Goal: Task Accomplishment & Management: Use online tool/utility

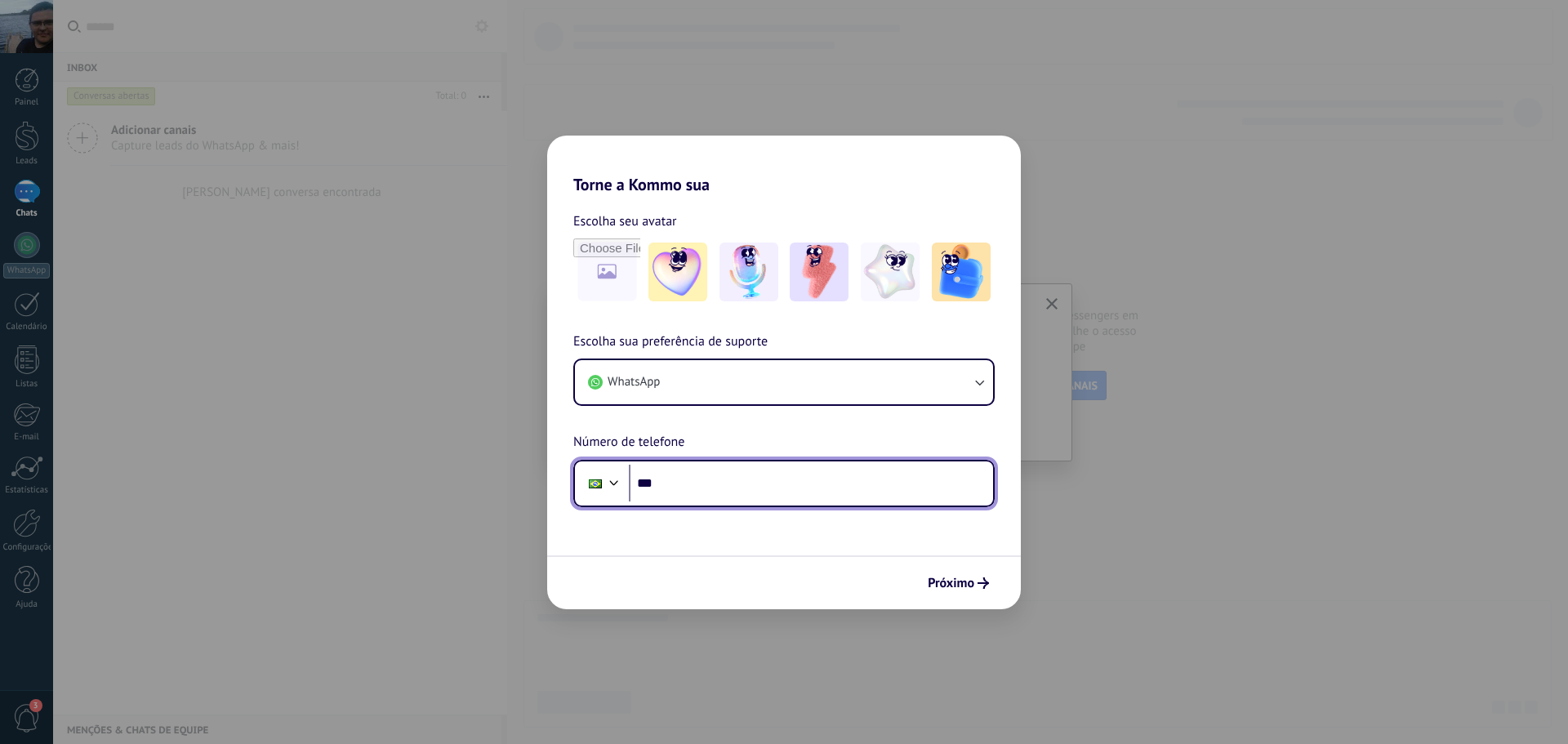
click at [708, 478] on input "***" at bounding box center [811, 483] width 364 height 37
type input "**********"
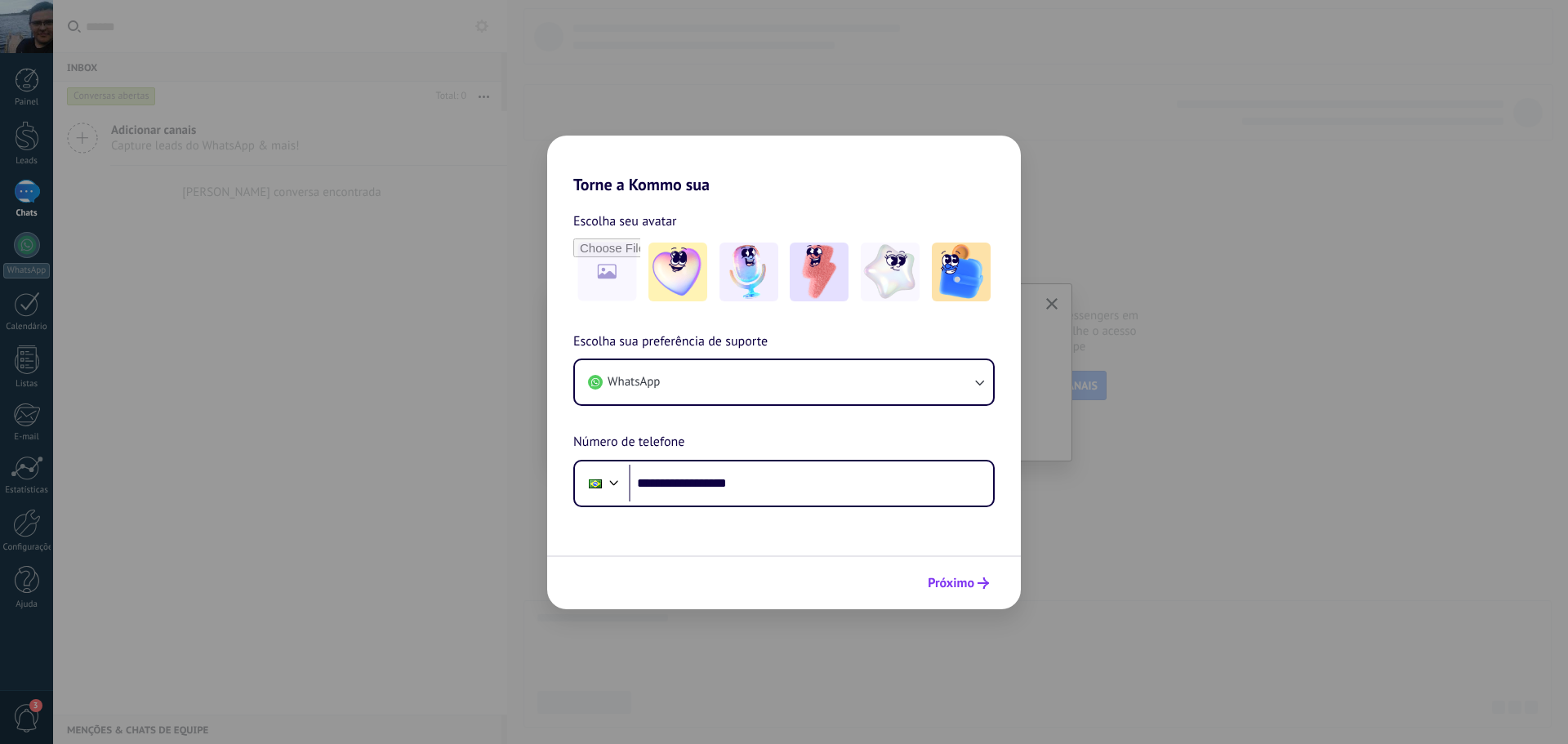
click at [971, 584] on span "Próximo" at bounding box center [950, 582] width 46 height 12
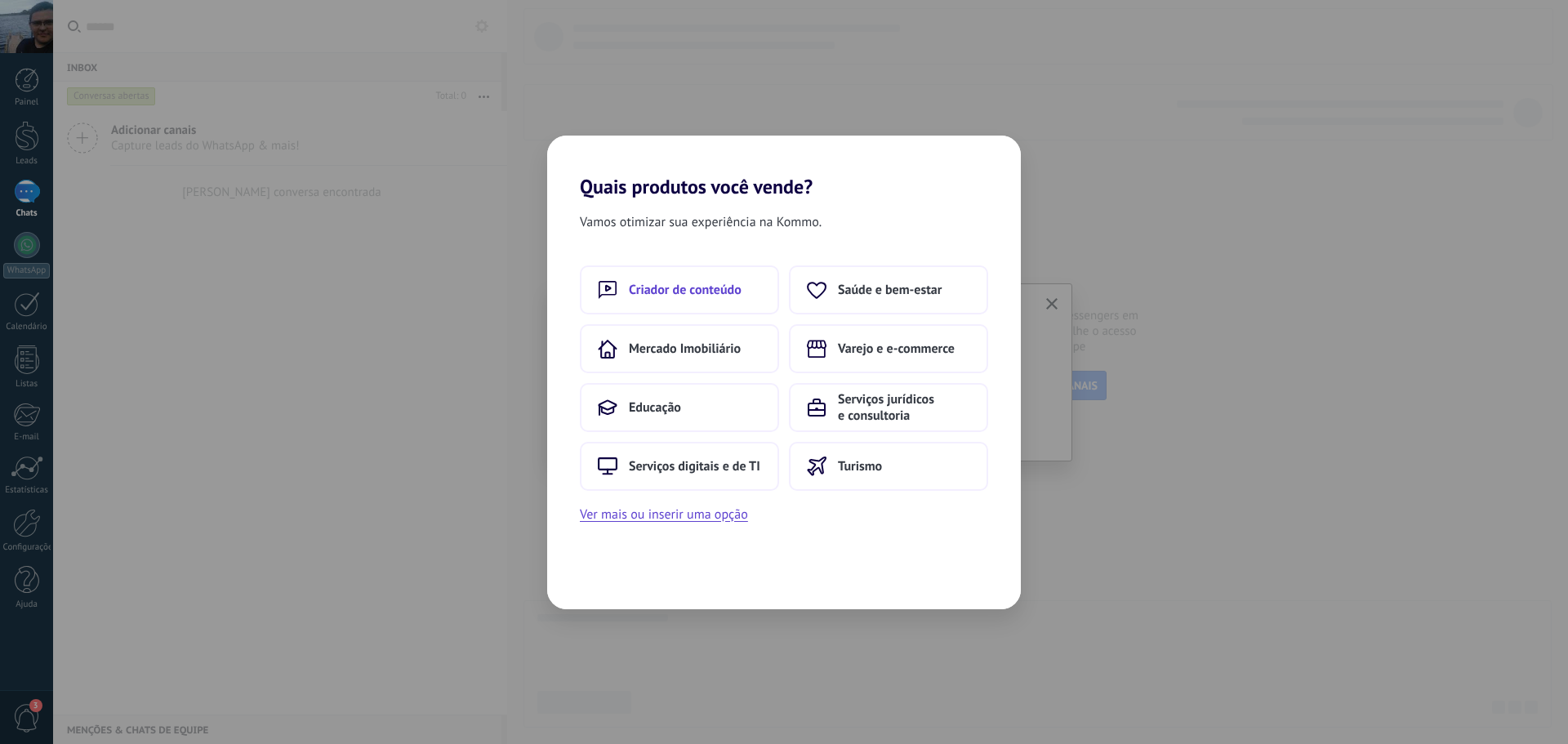
click at [695, 292] on span "Criador de conteúdo" at bounding box center [685, 290] width 113 height 16
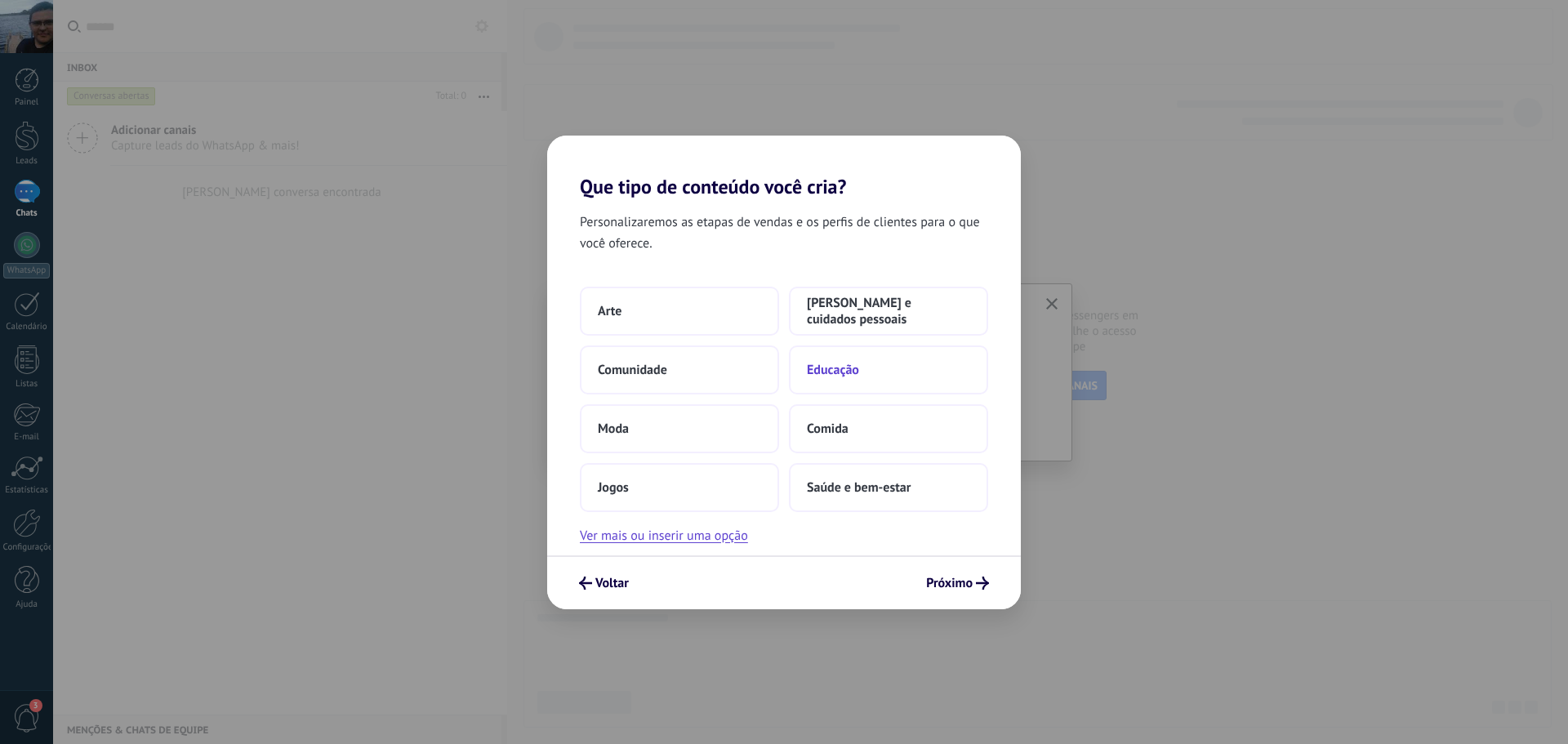
click at [834, 372] on span "Educação" at bounding box center [833, 370] width 52 height 16
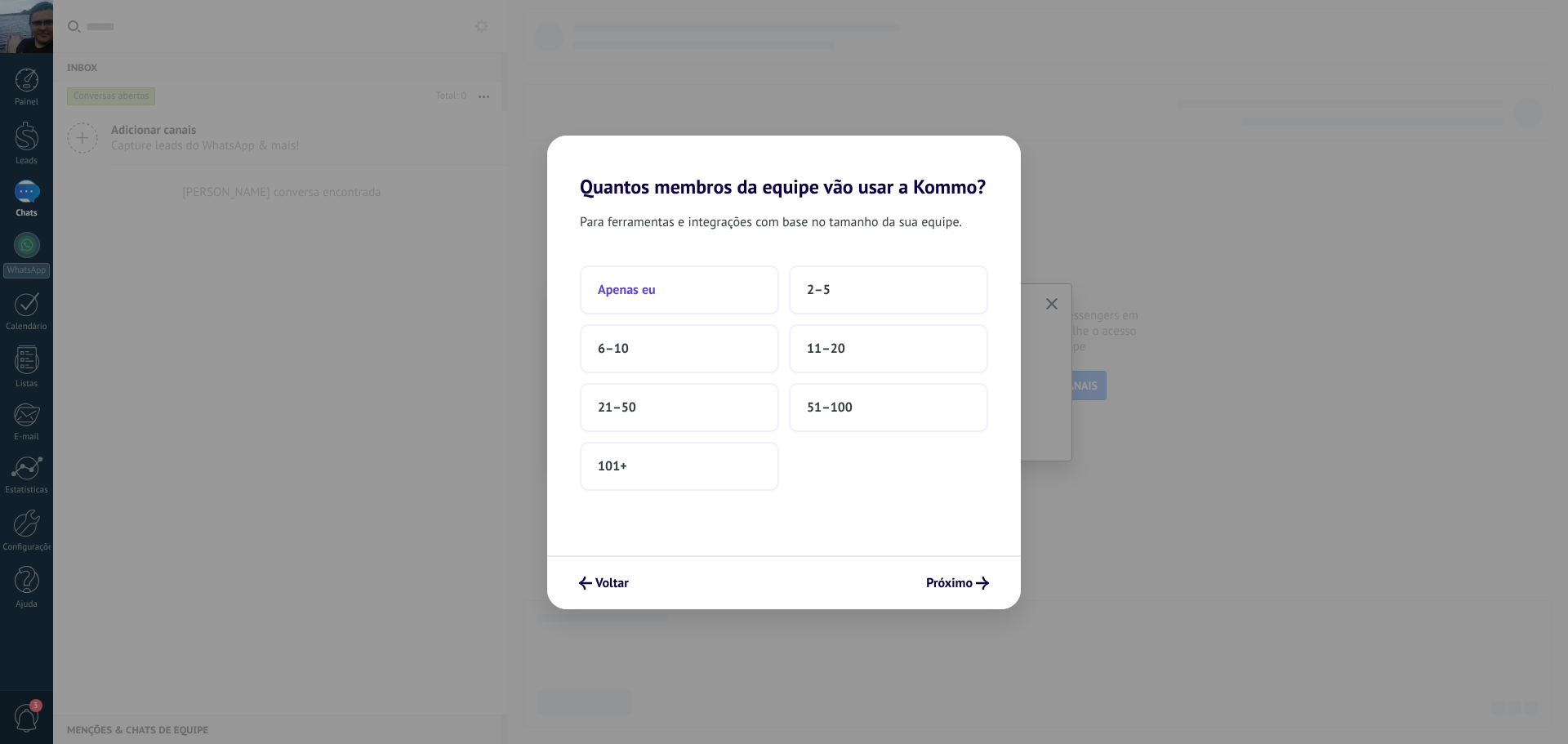
click at [657, 285] on button "Apenas eu" at bounding box center [679, 290] width 199 height 49
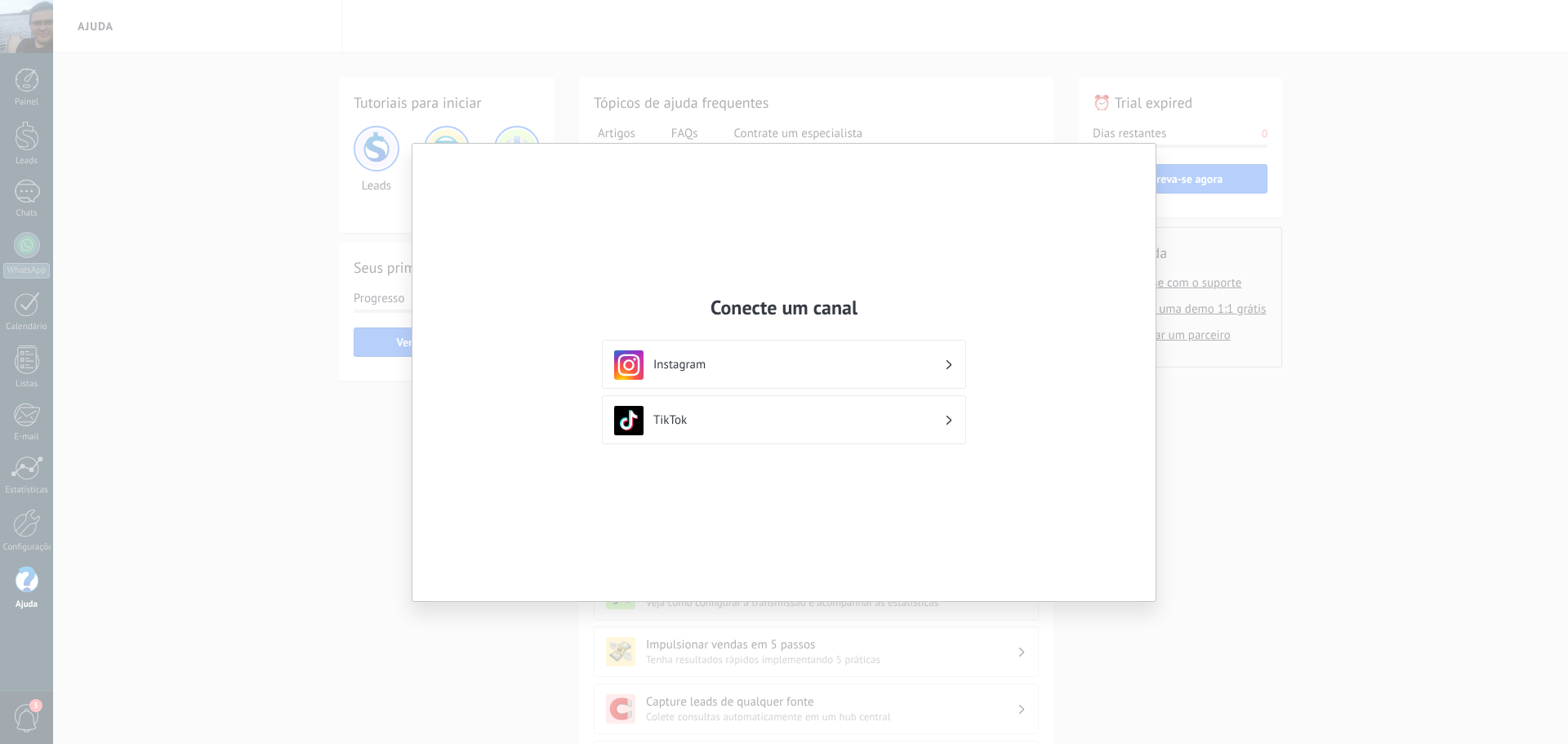
click at [1292, 518] on div "Conecte um canal Instagram TikTok" at bounding box center [784, 372] width 1568 height 744
click at [183, 408] on div "Conecte um canal Instagram TikTok" at bounding box center [784, 372] width 1568 height 744
click at [281, 452] on div "Conecte um canal Instagram TikTok" at bounding box center [784, 372] width 1568 height 744
drag, startPoint x: 297, startPoint y: 495, endPoint x: 309, endPoint y: 508, distance: 17.7
click at [300, 499] on div "Conecte um canal Instagram TikTok" at bounding box center [784, 372] width 1568 height 744
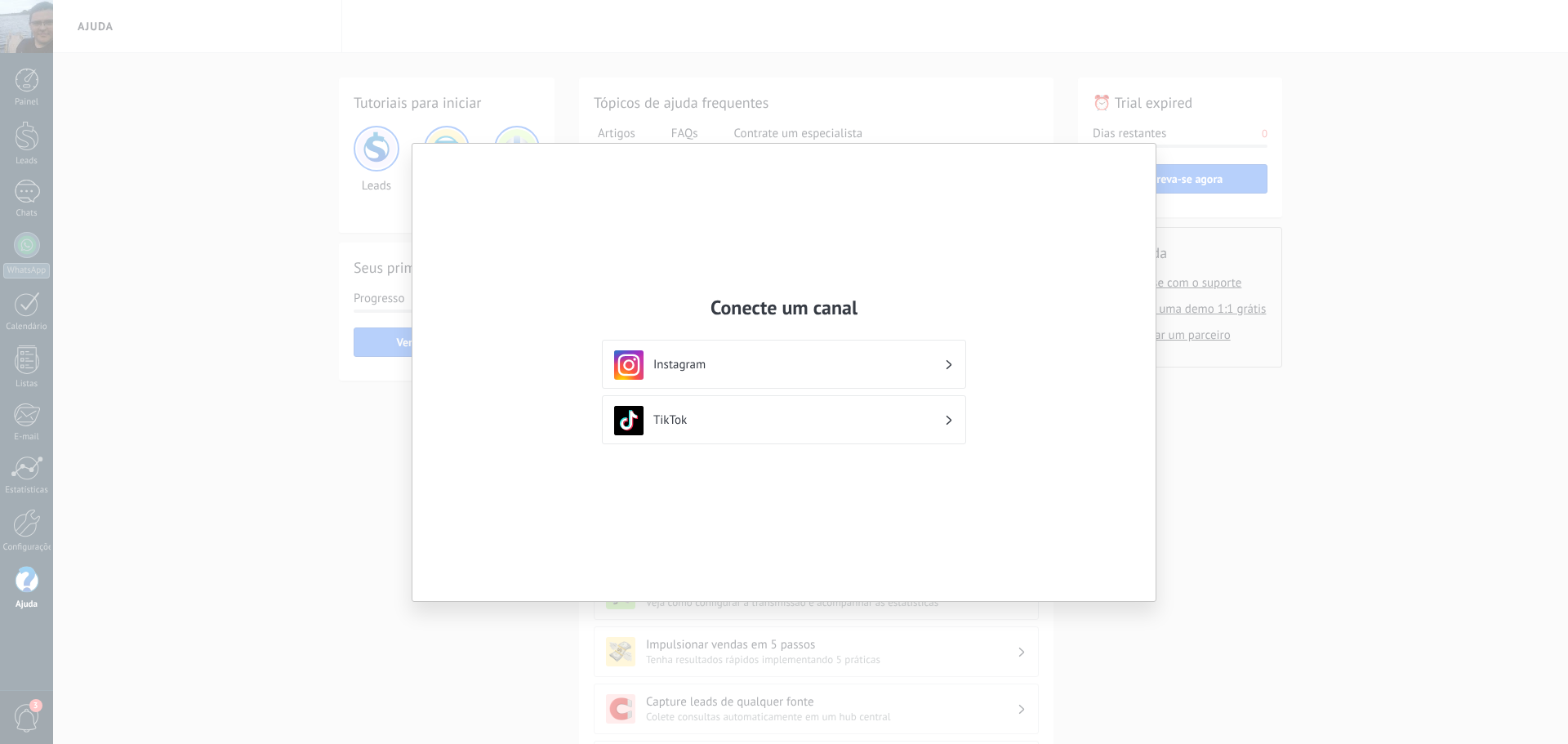
click at [339, 544] on div "Conecte um canal Instagram TikTok" at bounding box center [784, 372] width 1568 height 744
click at [315, 438] on div "Conecte um canal Instagram TikTok" at bounding box center [784, 372] width 1568 height 744
click at [691, 418] on h3 "TikTok" at bounding box center [798, 419] width 290 height 15
click at [1371, 505] on div "Conecte um canal Instagram TikTok" at bounding box center [784, 372] width 1568 height 744
drag, startPoint x: 1252, startPoint y: 492, endPoint x: 1059, endPoint y: 464, distance: 195.0
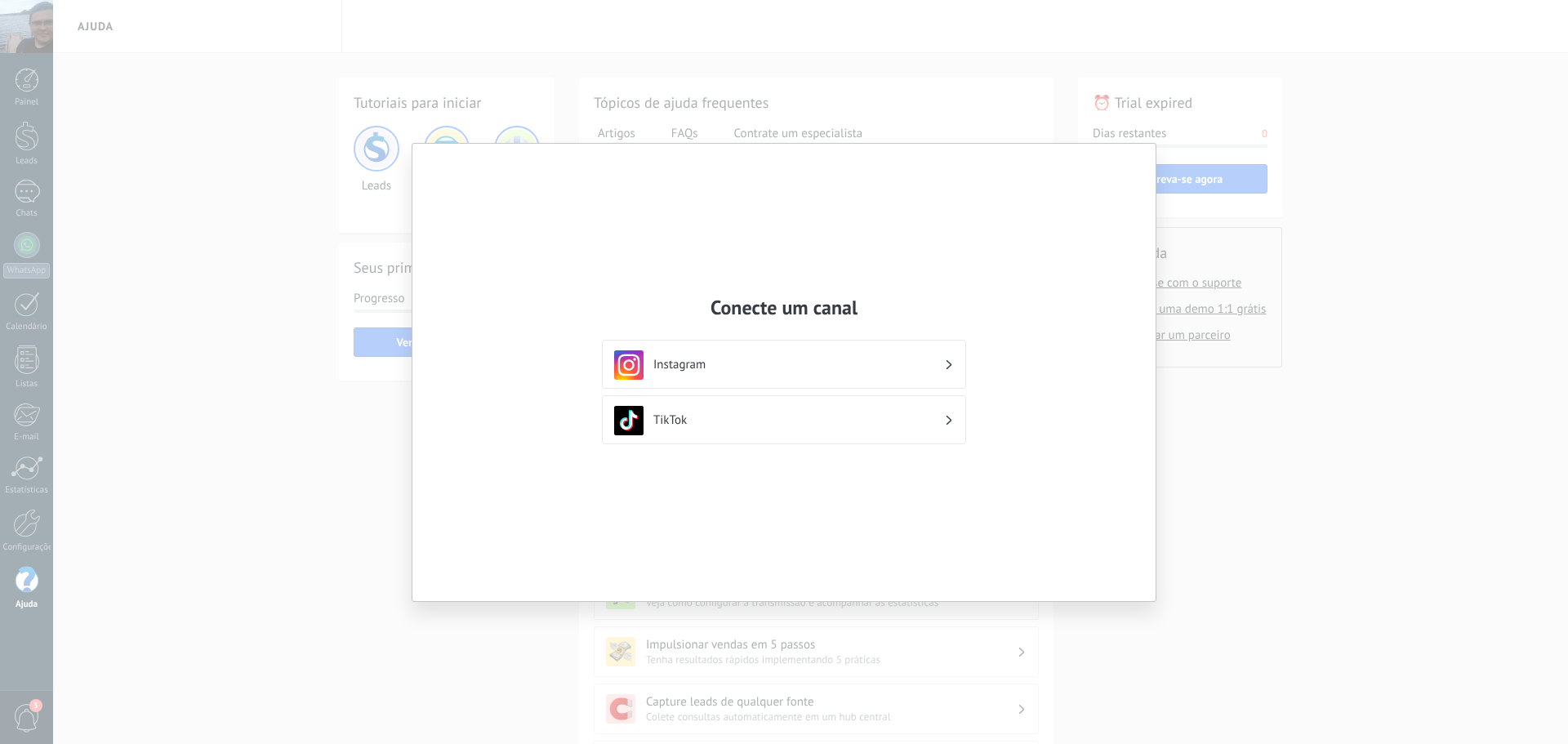
click at [1250, 492] on div "Conecte um canal Instagram TikTok" at bounding box center [784, 372] width 1568 height 744
click at [674, 427] on div "TikTok" at bounding box center [784, 420] width 339 height 29
click at [329, 471] on div "Conecte um canal Instagram TikTok" at bounding box center [784, 372] width 1568 height 744
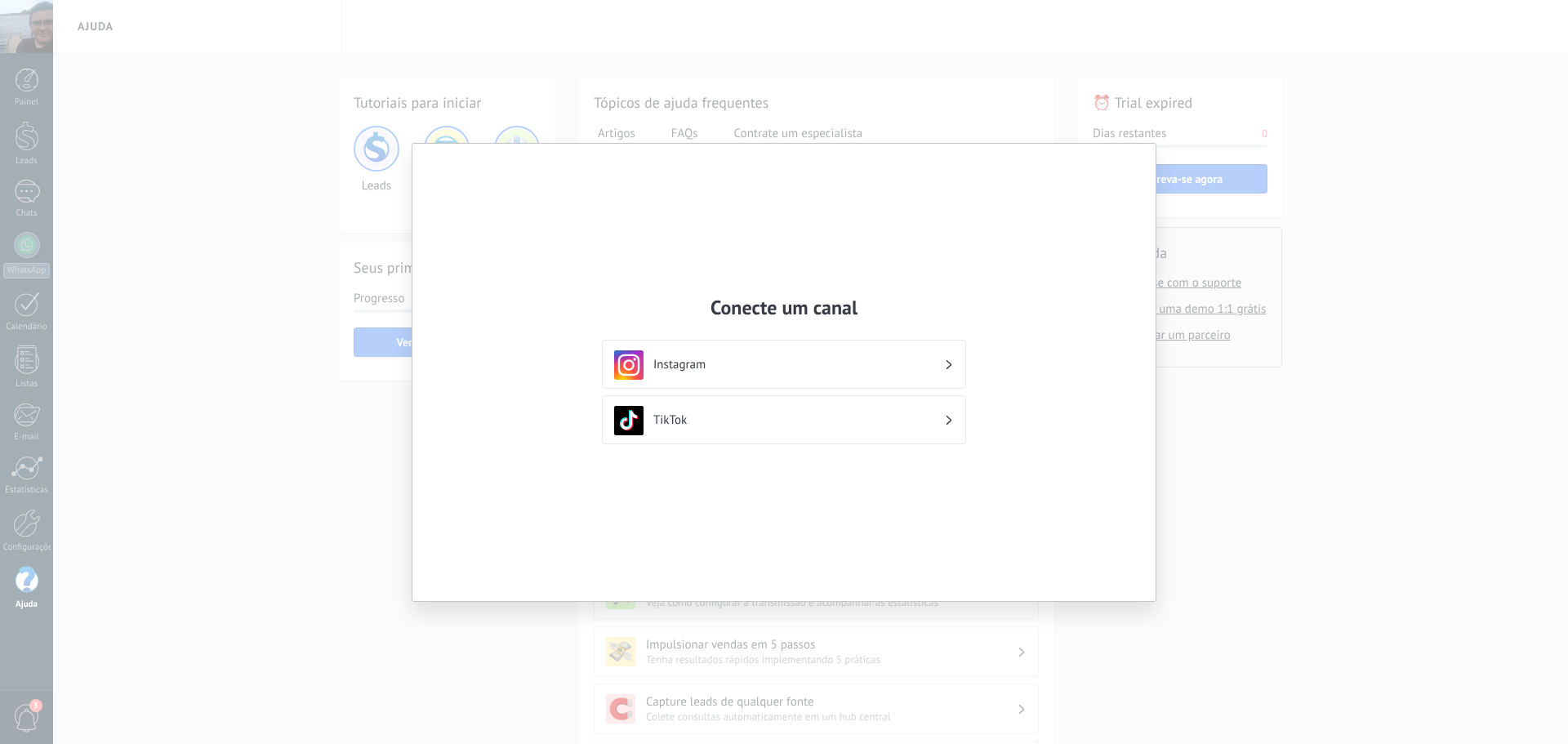
click at [504, 488] on div "Conecte um canal Instagram TikTok" at bounding box center [784, 372] width 744 height 457
